Goal: Task Accomplishment & Management: Manage account settings

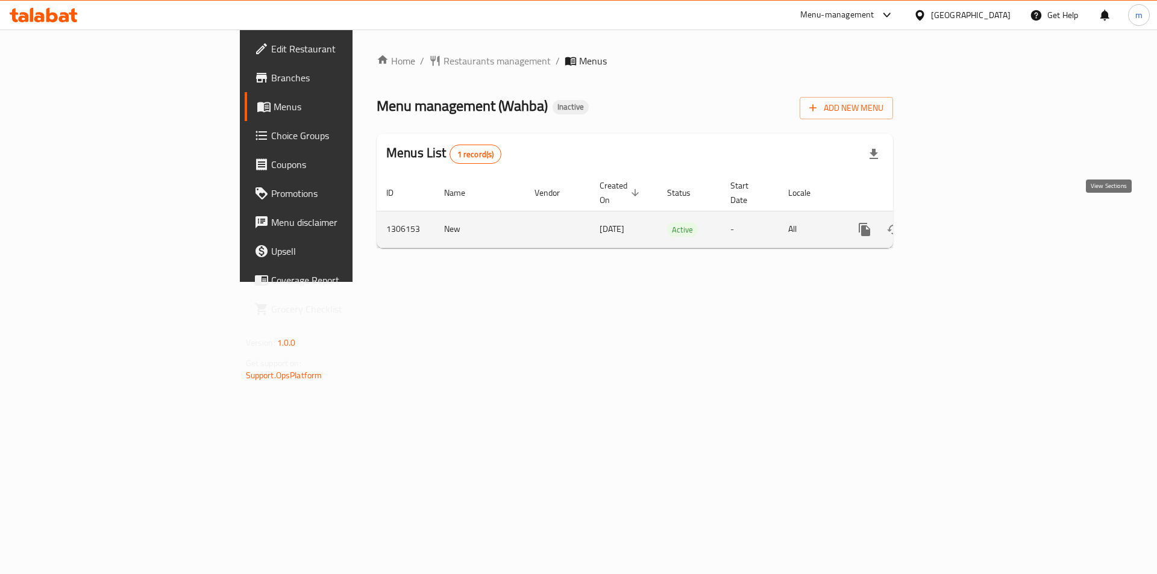
click at [966, 215] on link "enhanced table" at bounding box center [951, 229] width 29 height 29
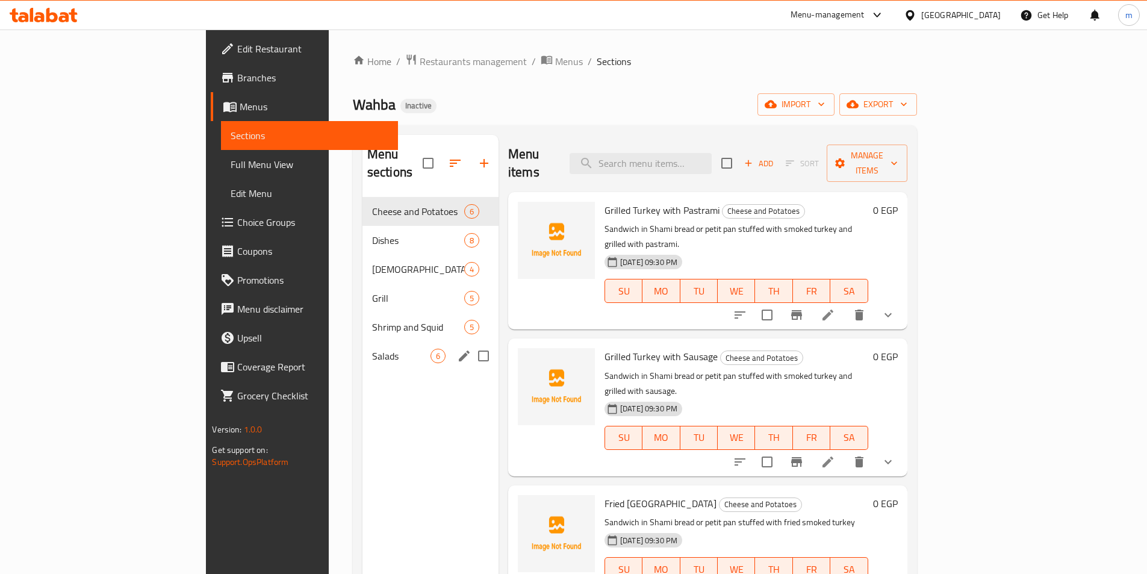
click at [363, 403] on div "Menu sections Cheese and Potatoes 6 Dishes 8 Mexicans and Burgers 4 Grill 5 Shr…" at bounding box center [431, 422] width 136 height 574
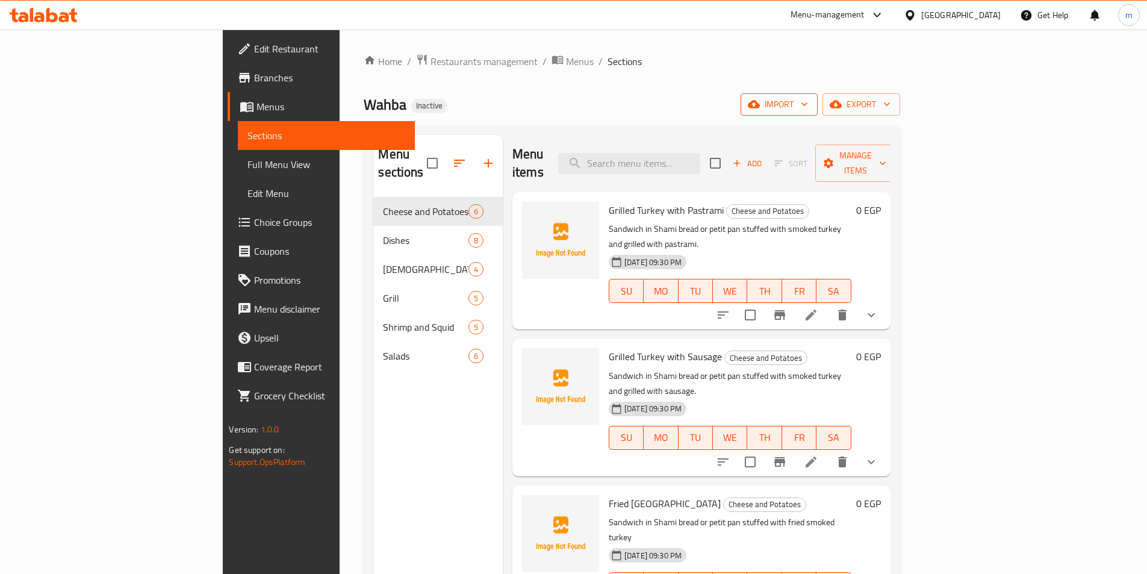
click at [808, 97] on span "import" at bounding box center [780, 104] width 58 height 15
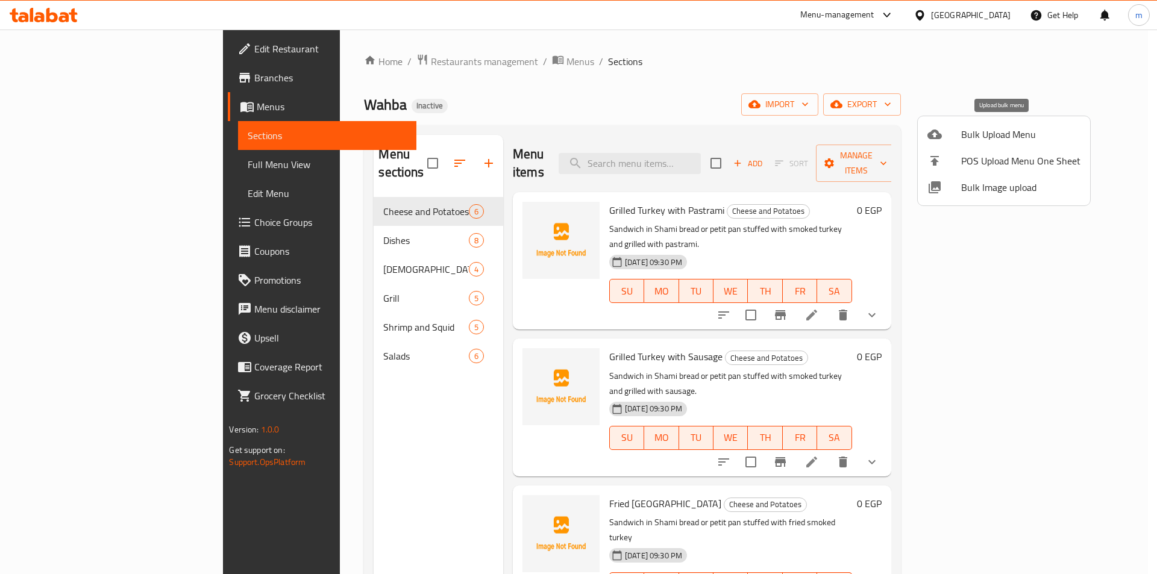
click at [960, 133] on div at bounding box center [944, 134] width 34 height 14
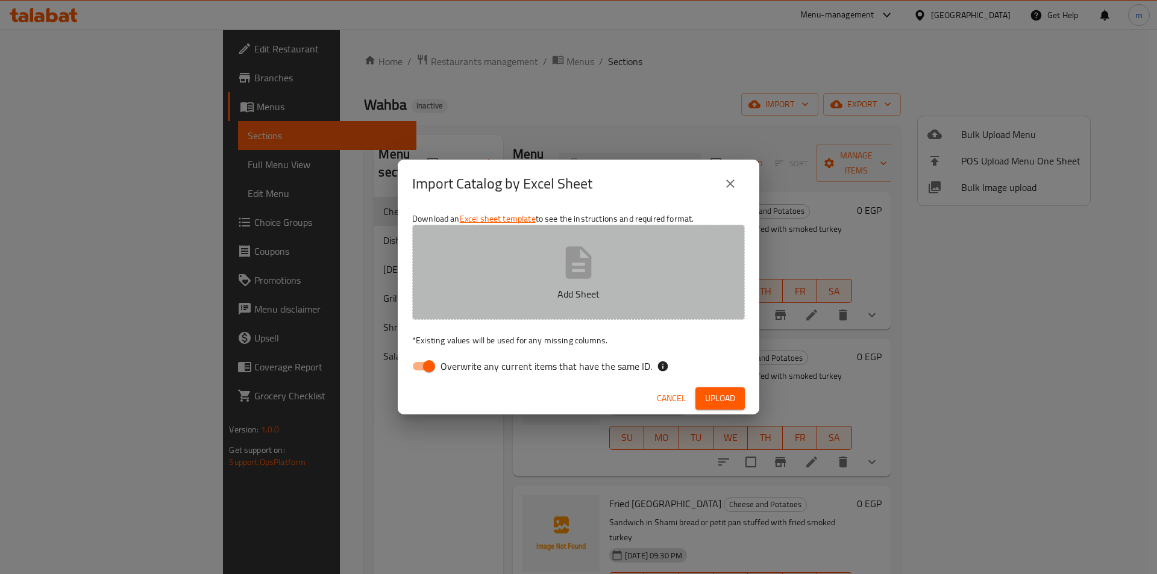
click at [564, 279] on icon "button" at bounding box center [578, 262] width 39 height 39
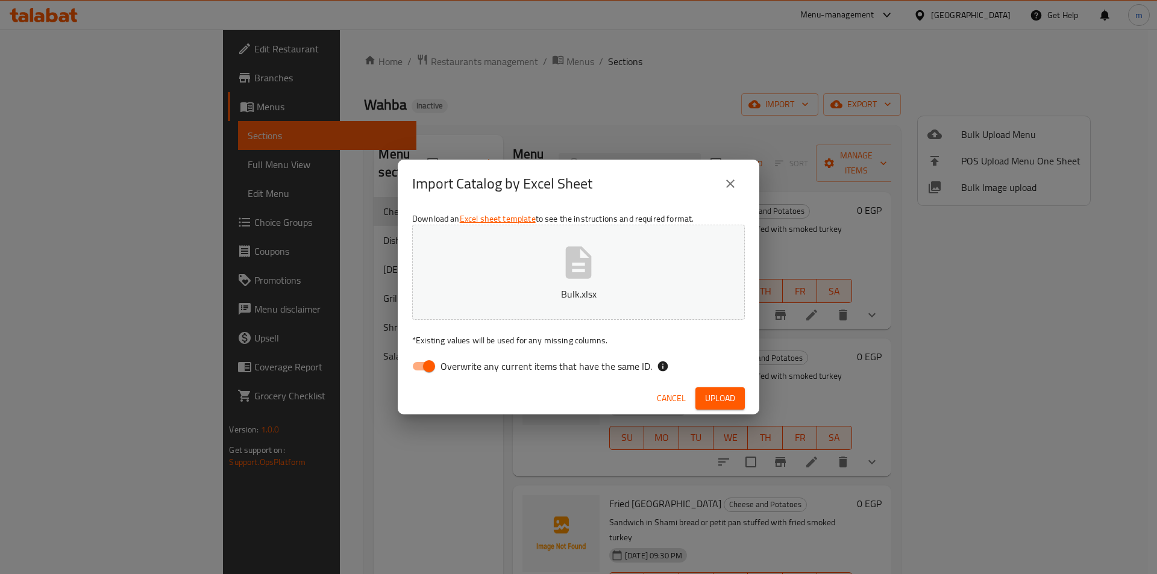
click at [424, 358] on input "Overwrite any current items that have the same ID." at bounding box center [429, 366] width 69 height 23
checkbox input "false"
click at [695, 392] on button "Upload" at bounding box center [719, 398] width 49 height 22
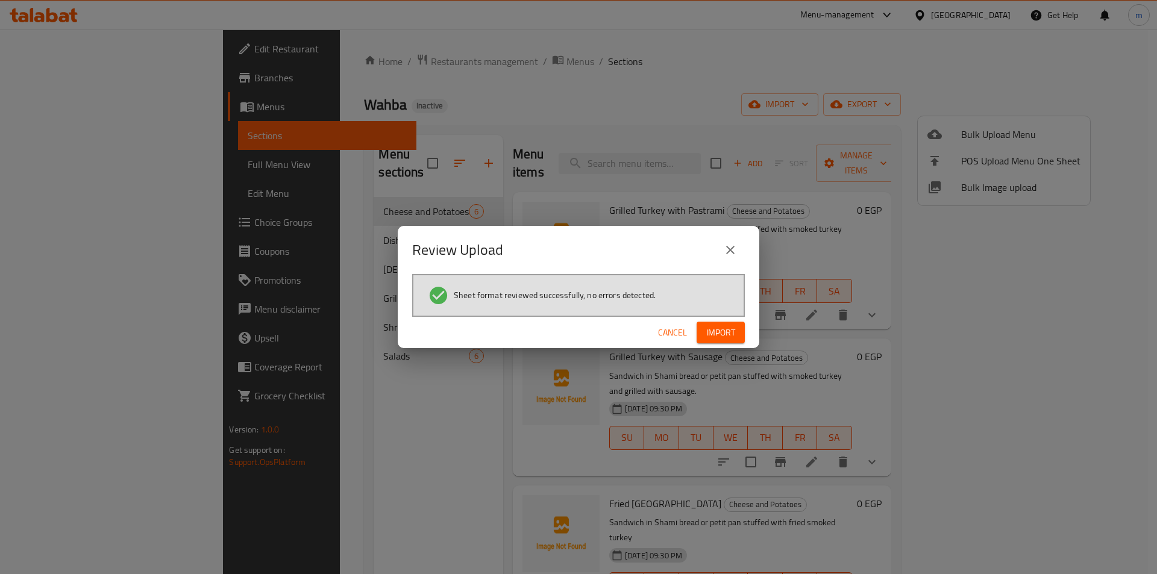
click at [713, 341] on button "Import" at bounding box center [720, 333] width 48 height 22
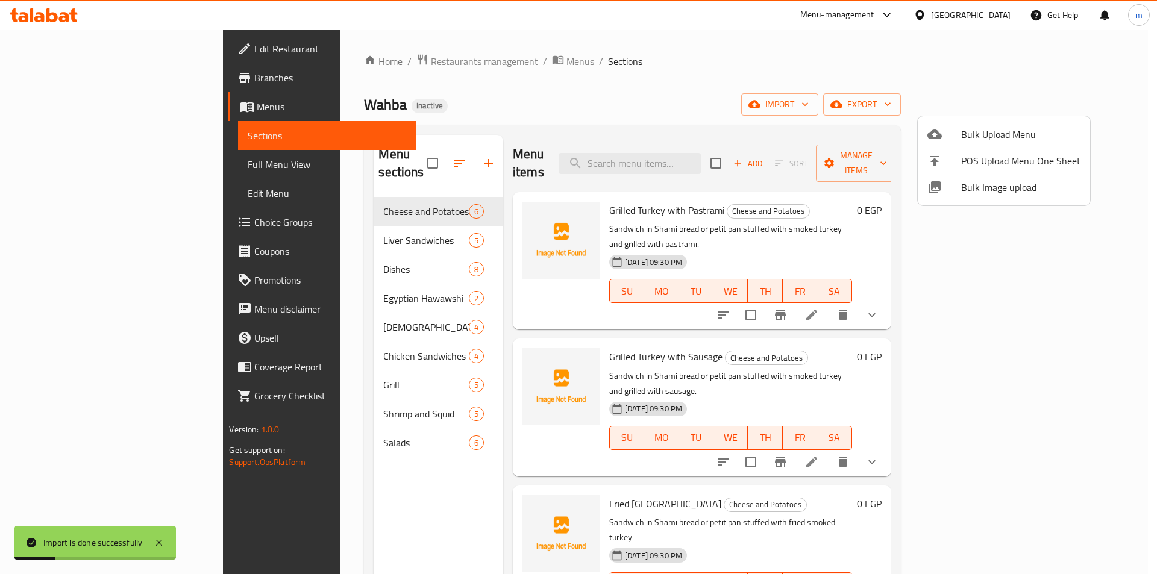
click at [70, 164] on div at bounding box center [578, 287] width 1157 height 574
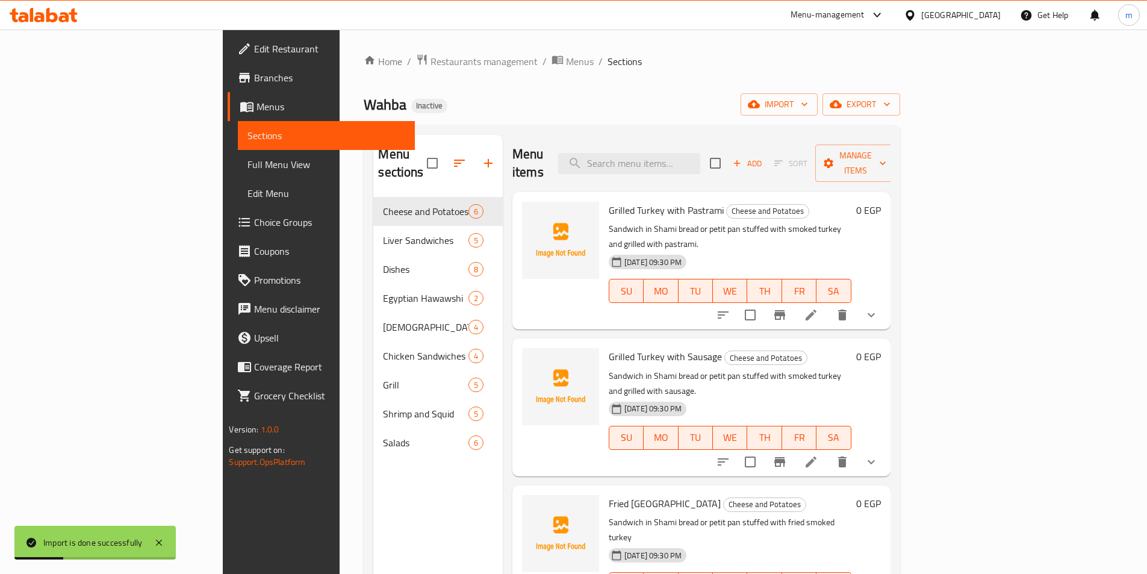
click at [248, 164] on span "Full Menu View" at bounding box center [326, 164] width 157 height 14
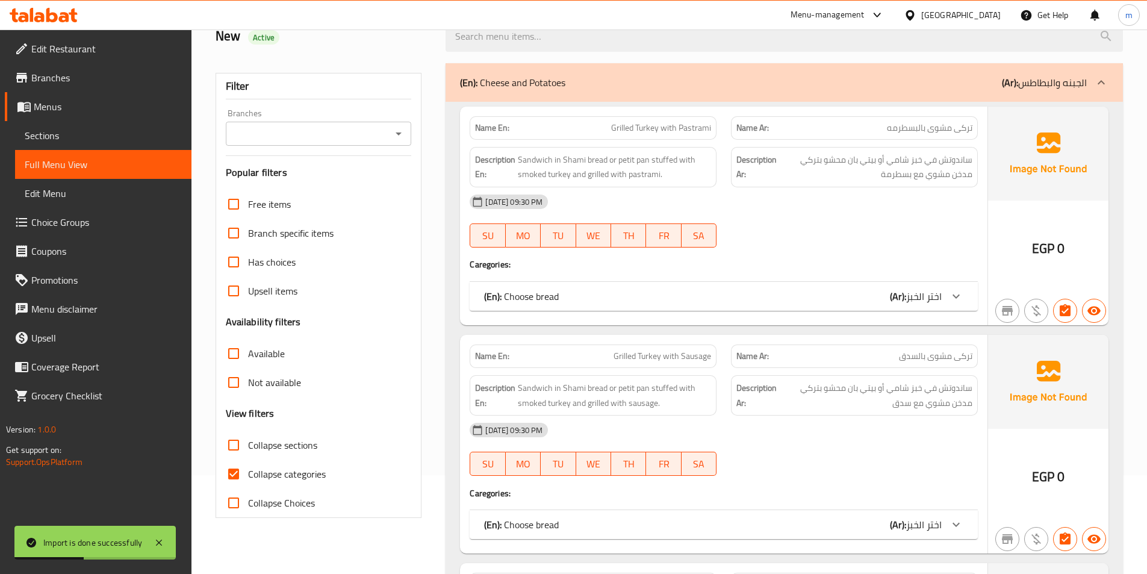
scroll to position [181, 0]
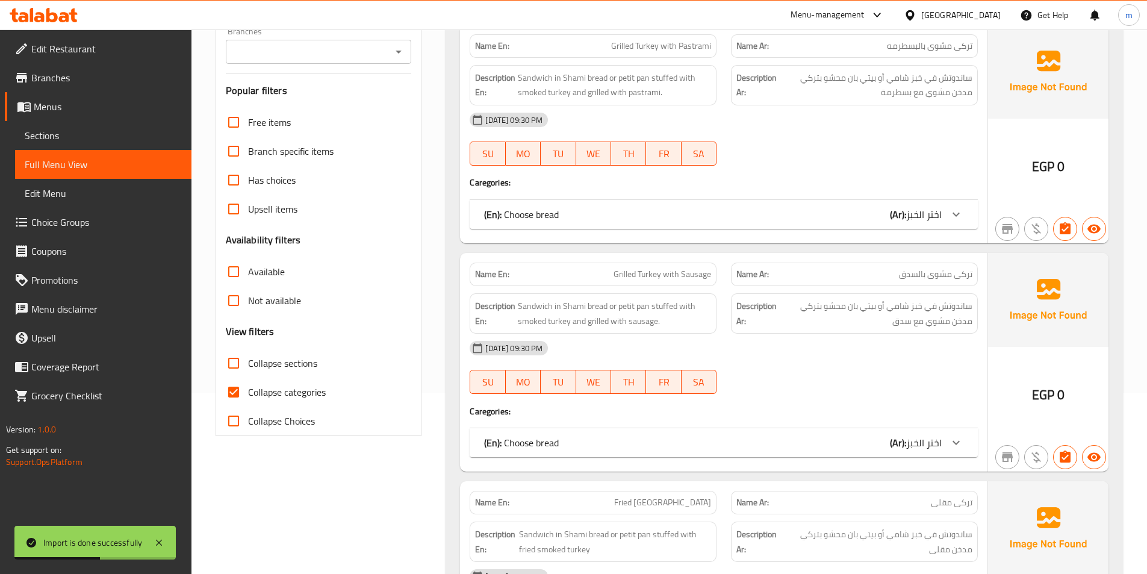
click at [281, 389] on span "Collapse categories" at bounding box center [287, 392] width 78 height 14
click at [248, 389] on input "Collapse categories" at bounding box center [233, 392] width 29 height 29
checkbox input "false"
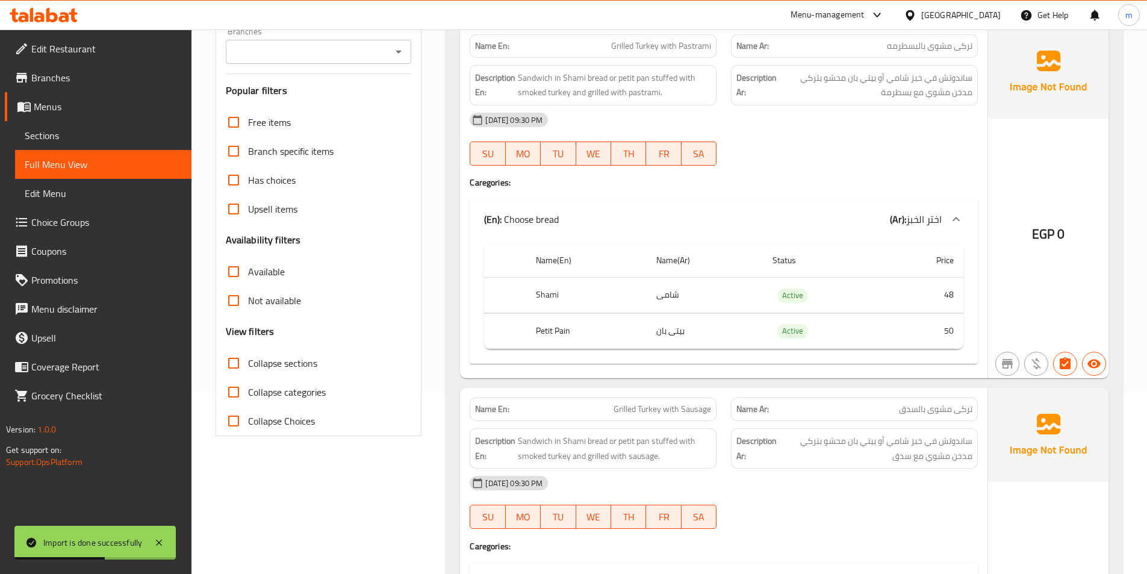
click at [279, 363] on span "Collapse sections" at bounding box center [282, 363] width 69 height 14
click at [248, 363] on input "Collapse sections" at bounding box center [233, 363] width 29 height 29
checkbox input "true"
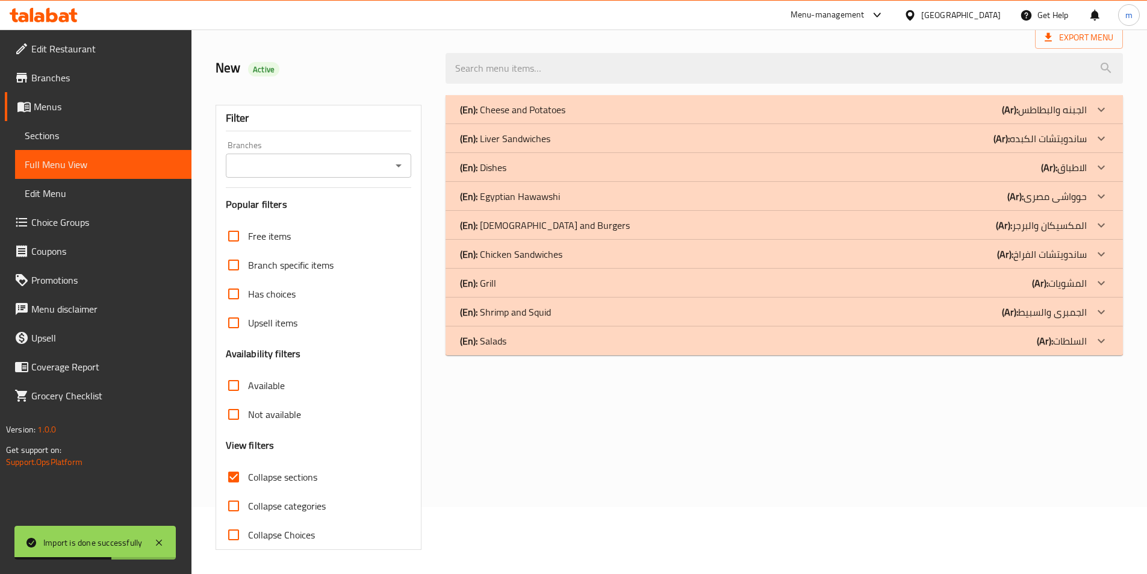
scroll to position [67, 0]
click at [515, 117] on p "(En): Chicken Sandwiches" at bounding box center [512, 109] width 105 height 14
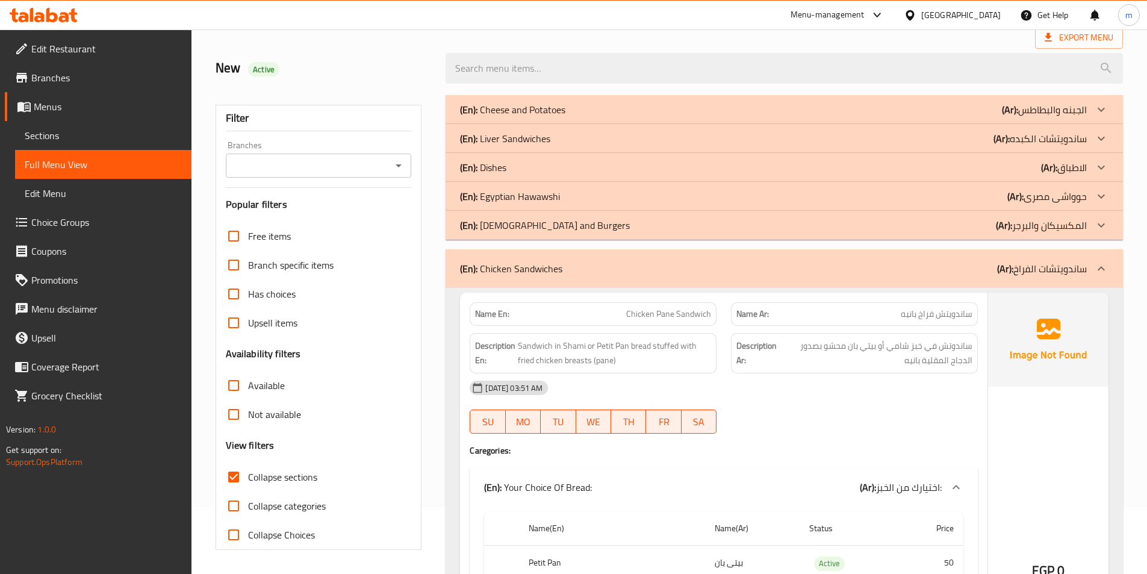
click at [511, 117] on p "(En): Egyptian Hawawshi" at bounding box center [512, 109] width 105 height 14
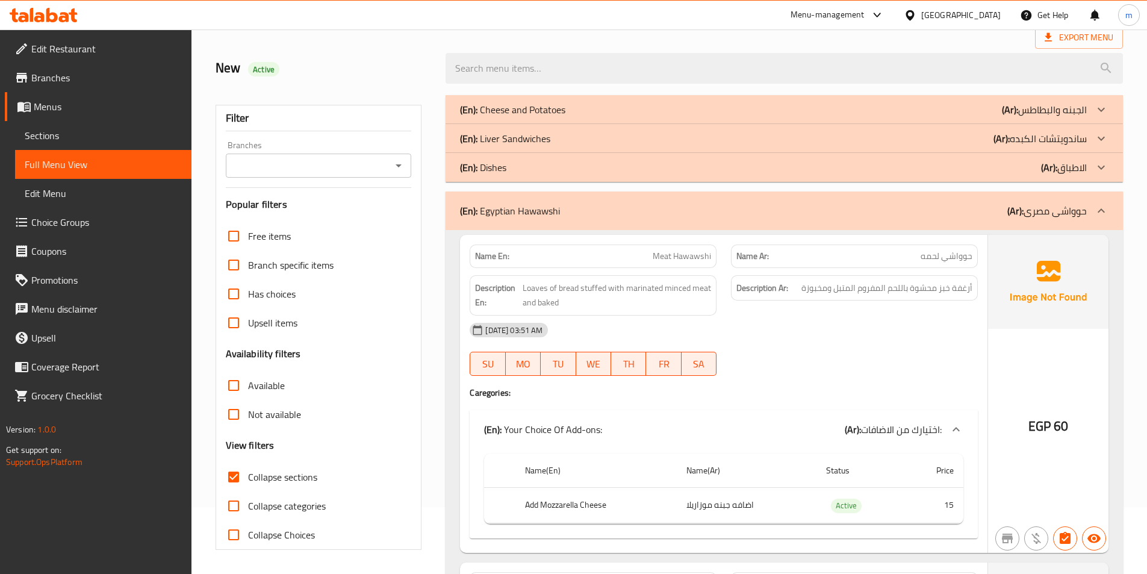
click at [508, 117] on p "(En): Liver Sandwiches" at bounding box center [512, 109] width 105 height 14
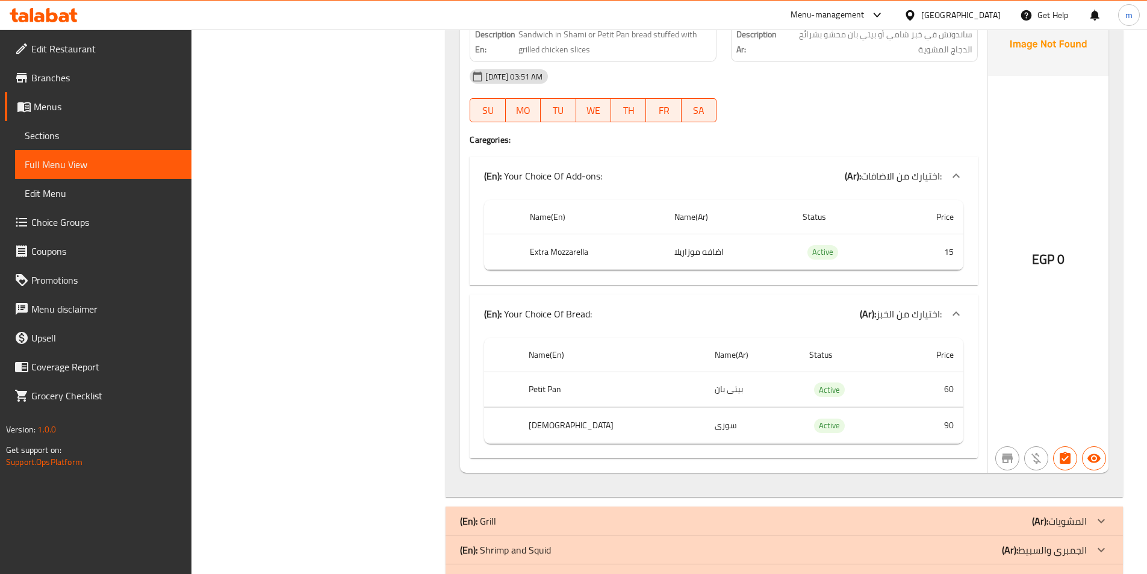
scroll to position [4507, 0]
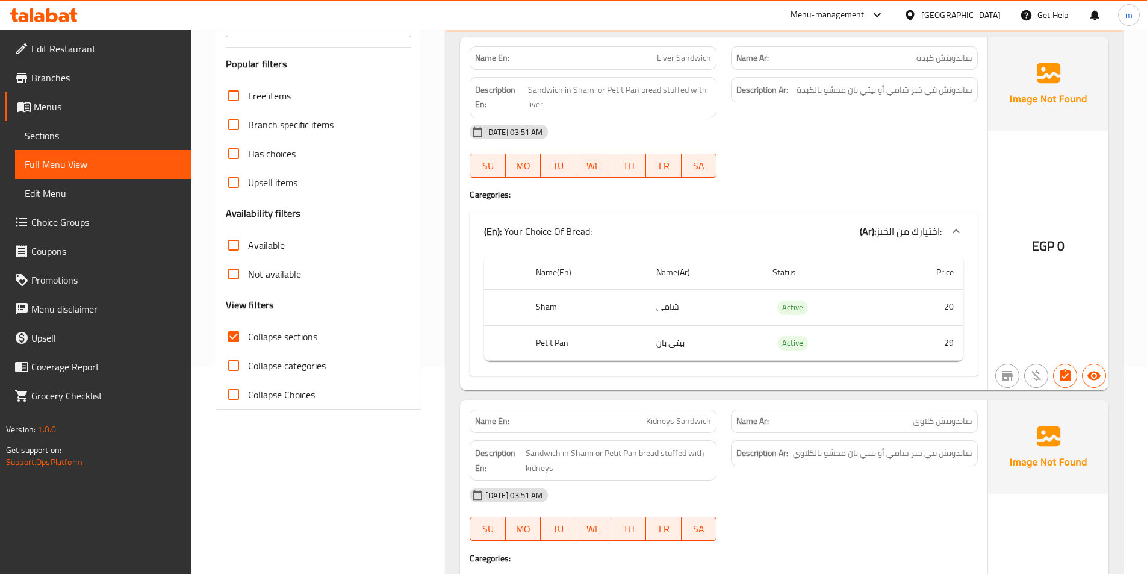
scroll to position [0, 0]
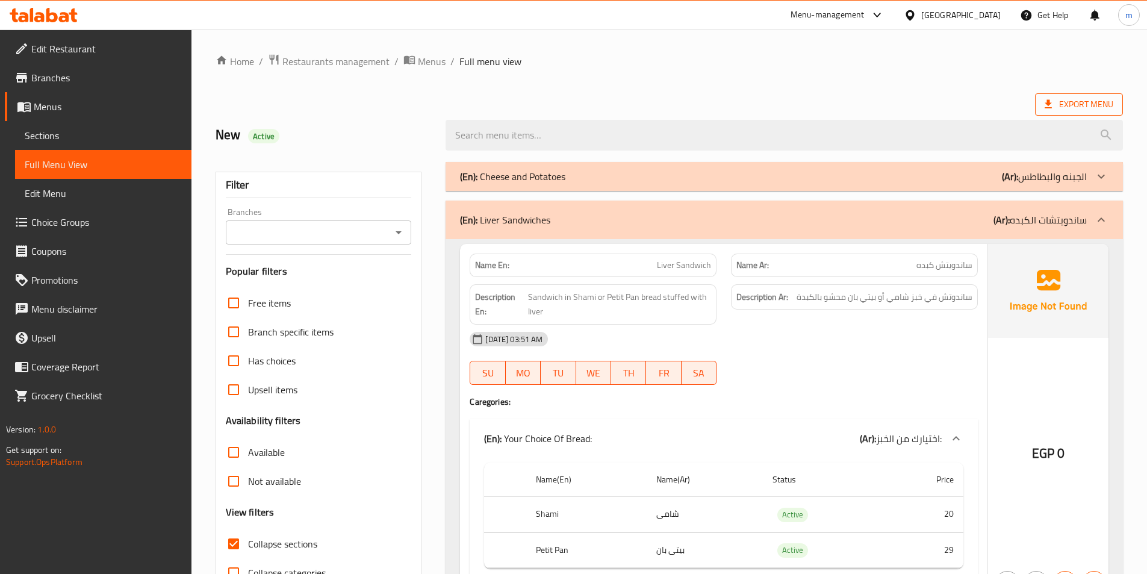
click at [1093, 100] on span "Export Menu" at bounding box center [1079, 104] width 69 height 15
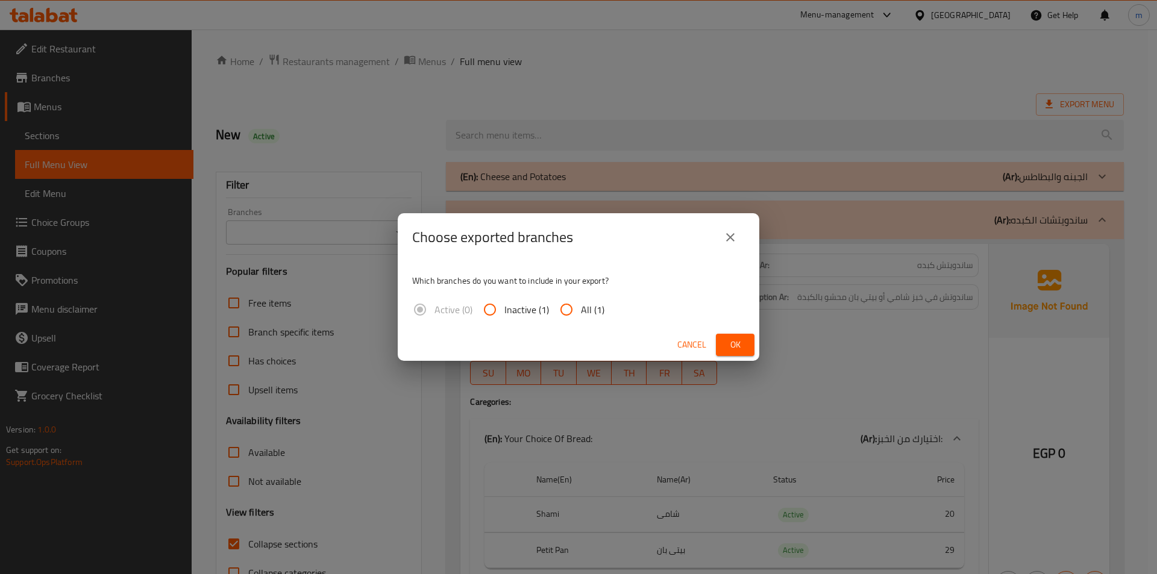
click at [585, 307] on span "All (1)" at bounding box center [592, 309] width 23 height 14
click at [581, 307] on input "All (1)" at bounding box center [566, 309] width 29 height 29
radio input "true"
click at [731, 346] on span "Ok" at bounding box center [734, 344] width 19 height 15
